Goal: Entertainment & Leisure: Consume media (video, audio)

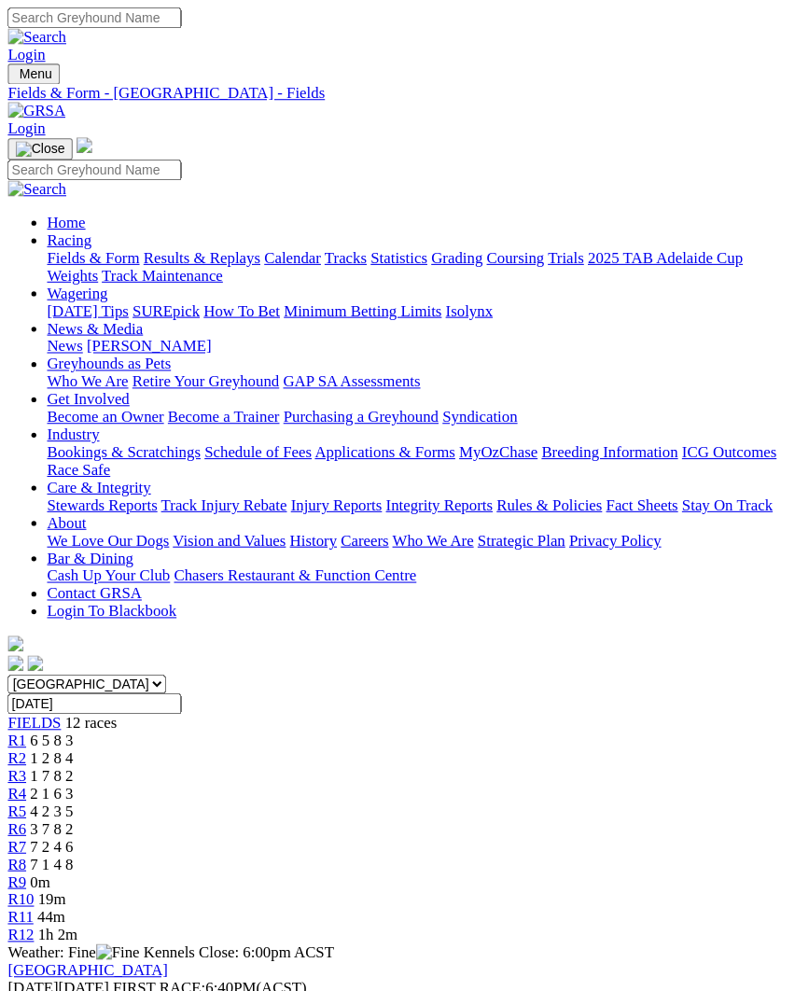
scroll to position [4, 0]
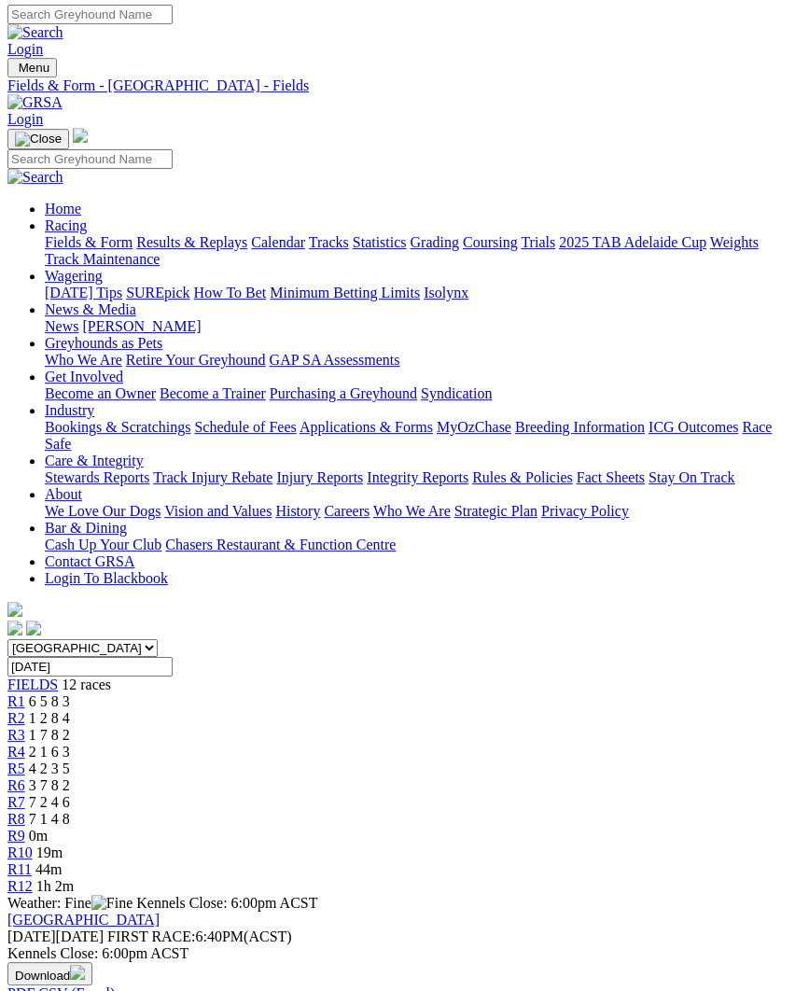
scroll to position [0, 0]
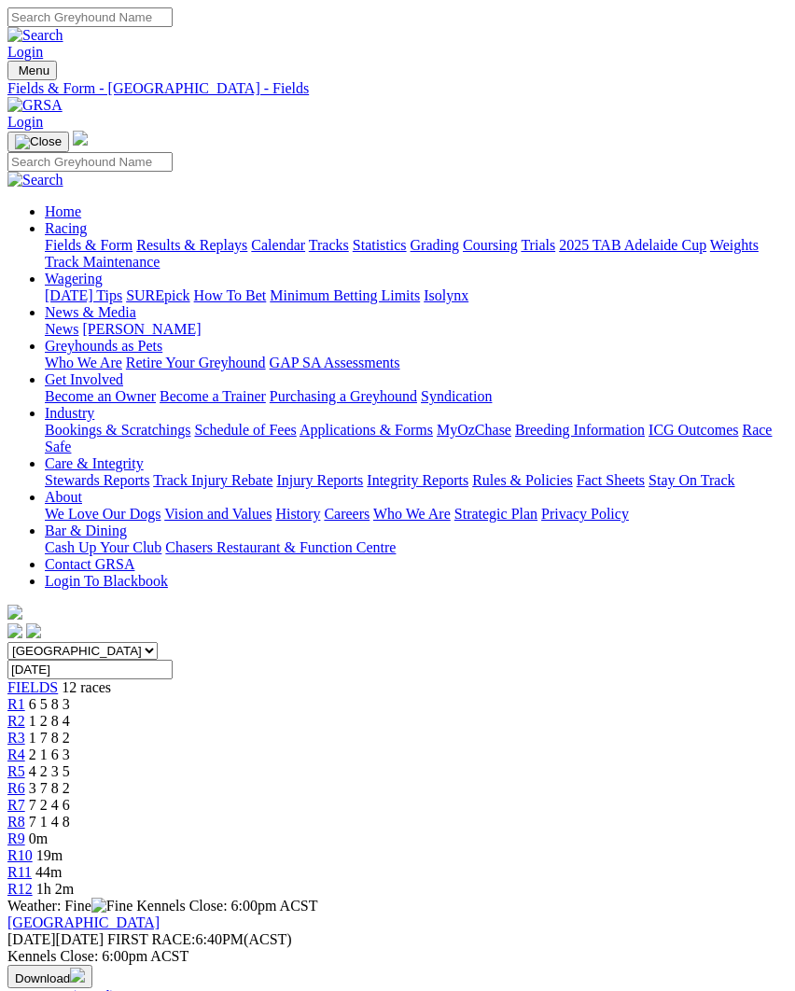
click at [70, 780] on span "3 7 8 2" at bounding box center [49, 788] width 41 height 16
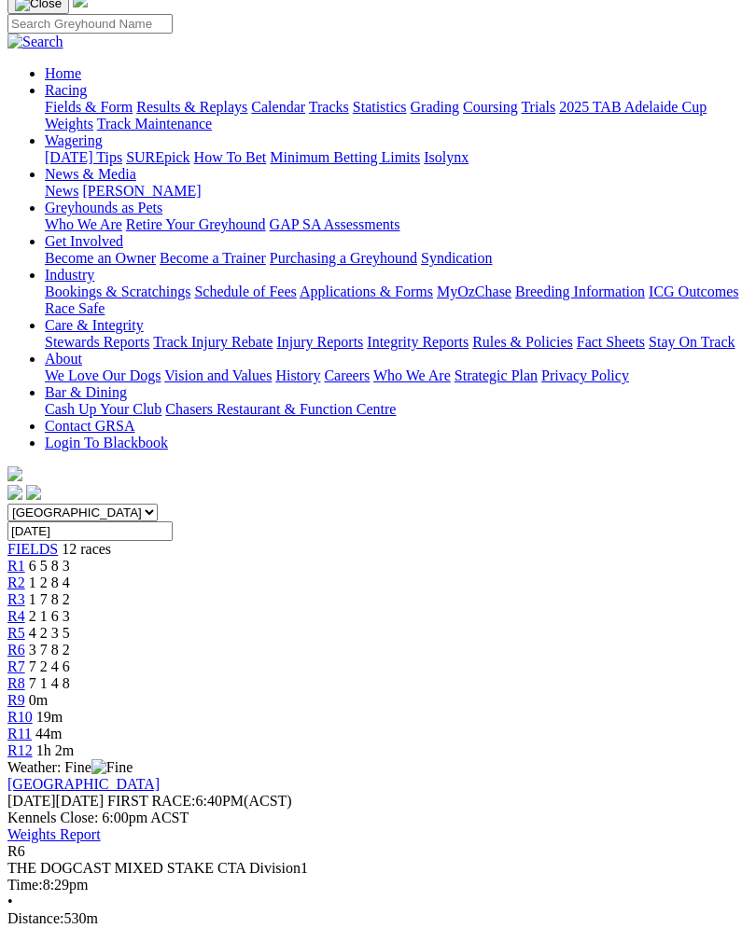
scroll to position [140, 0]
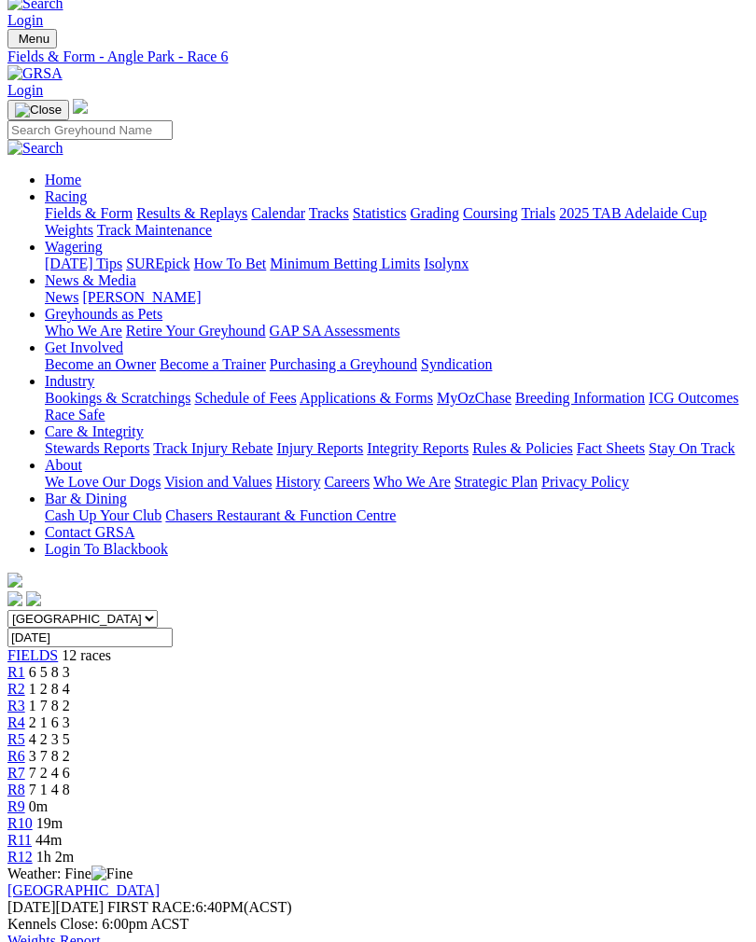
scroll to position [0, 0]
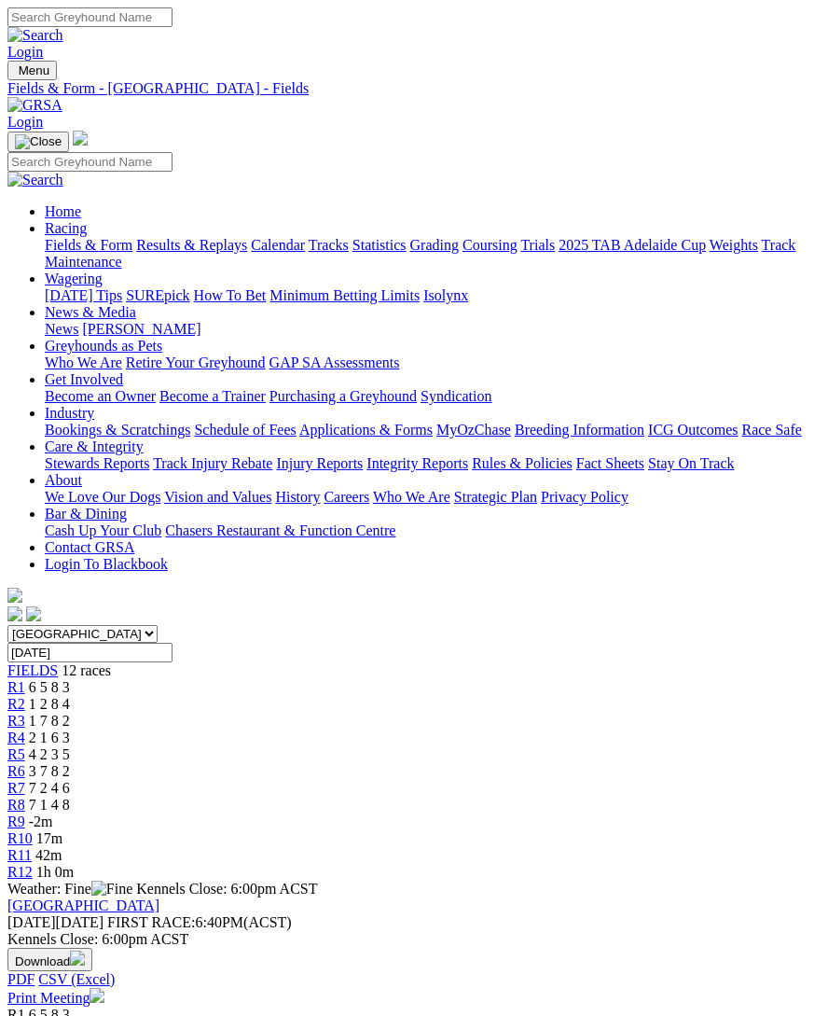
click at [25, 780] on link "R7" at bounding box center [16, 788] width 18 height 16
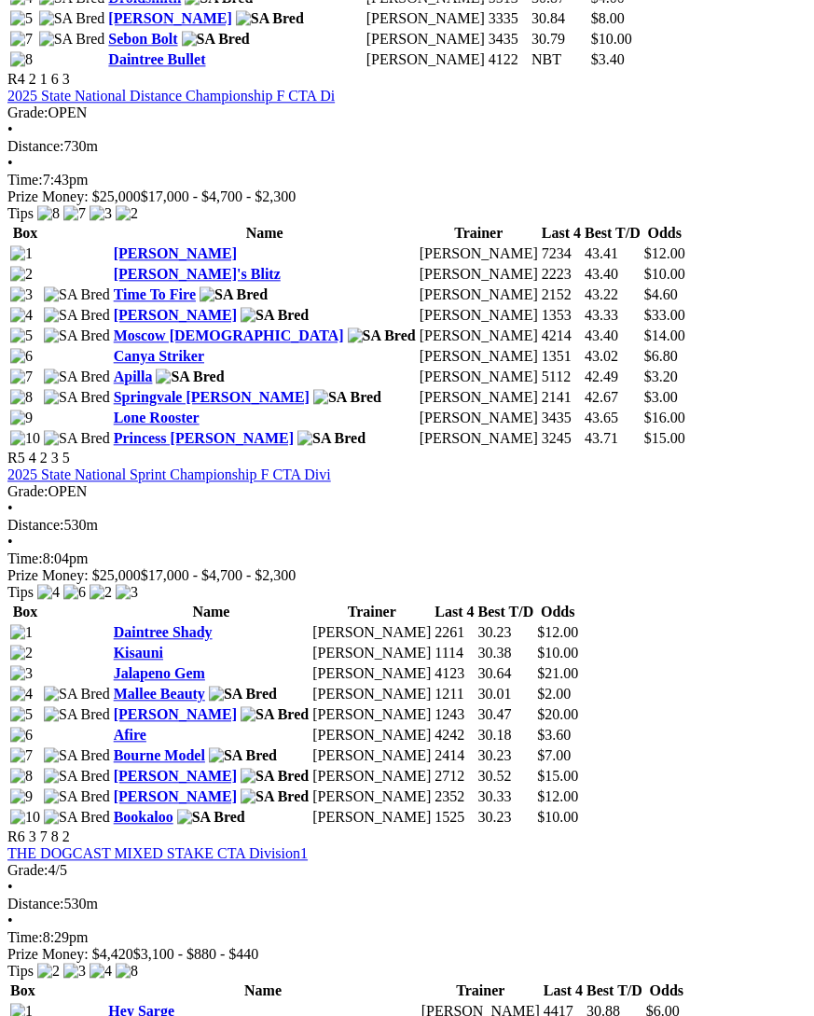
scroll to position [1844, 0]
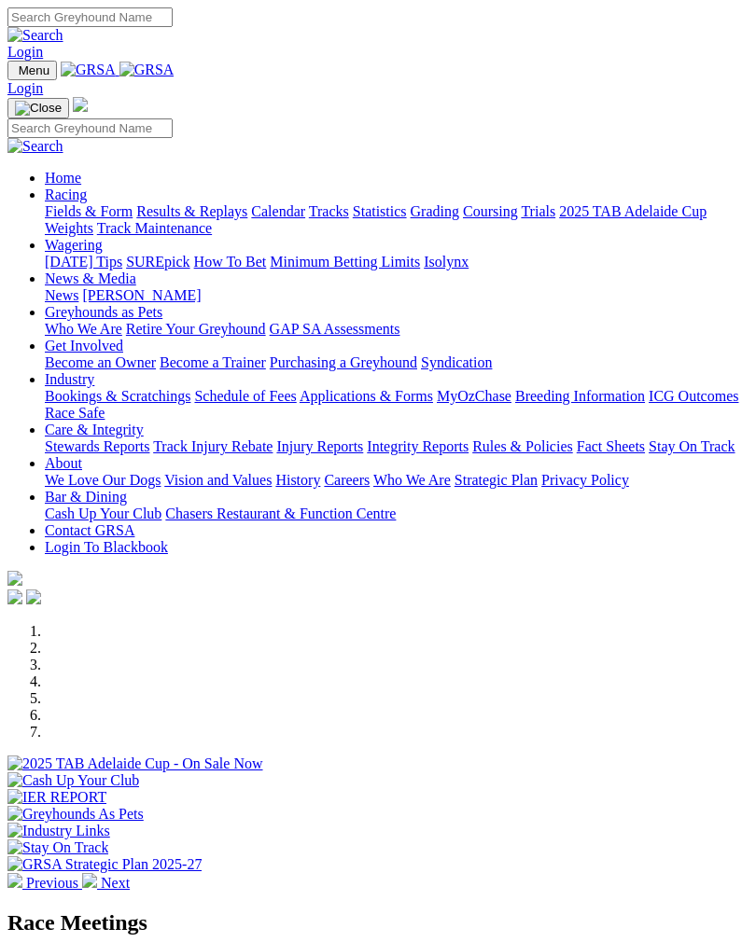
scroll to position [515, 0]
